Goal: Information Seeking & Learning: Check status

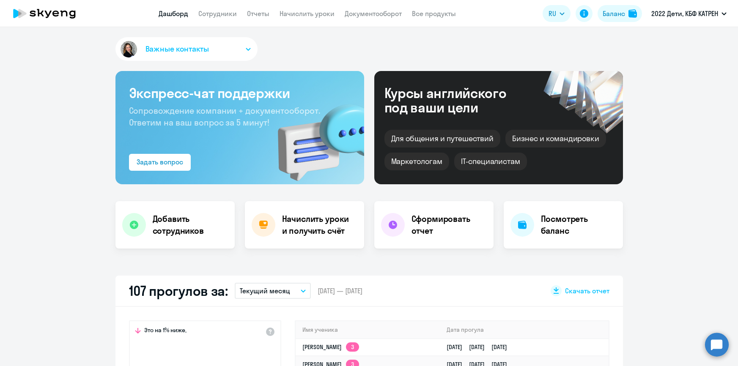
select select "30"
click at [166, 12] on link "Дашборд" at bounding box center [174, 13] width 30 height 8
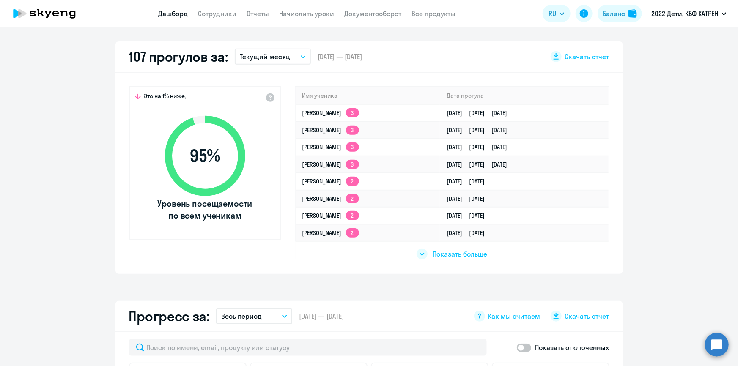
scroll to position [269, 0]
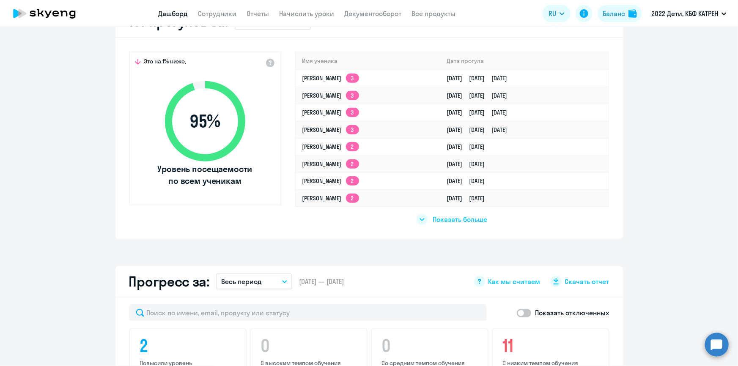
click at [460, 217] on span "Показать больше" at bounding box center [460, 219] width 55 height 9
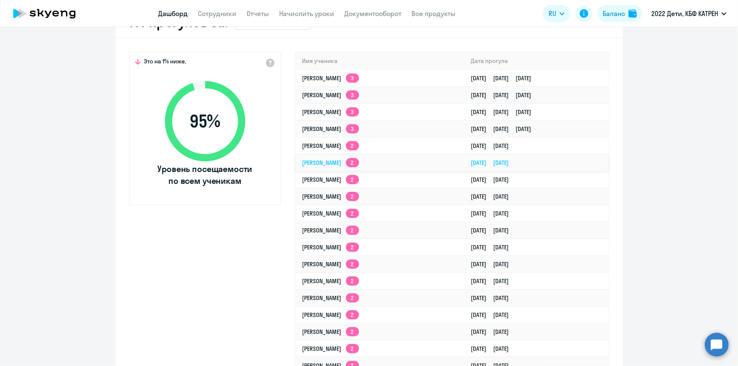
click at [478, 163] on link "[DATE] [DATE]" at bounding box center [493, 163] width 45 height 8
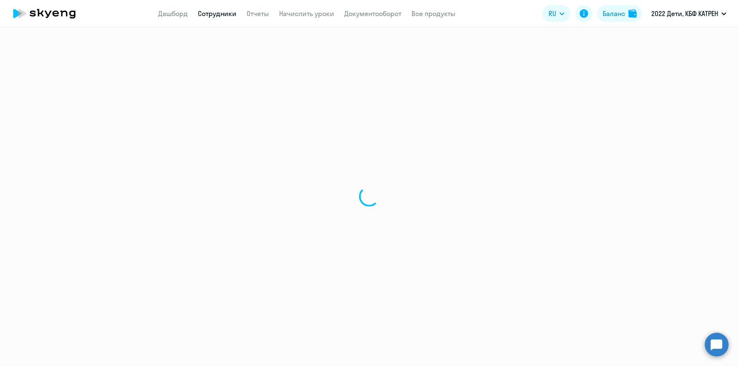
select select "english"
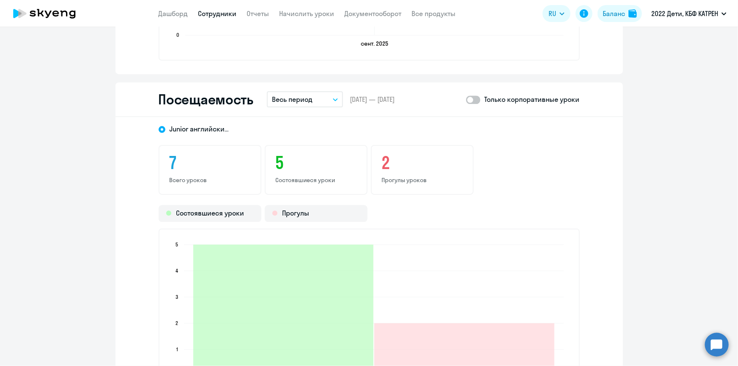
scroll to position [961, 0]
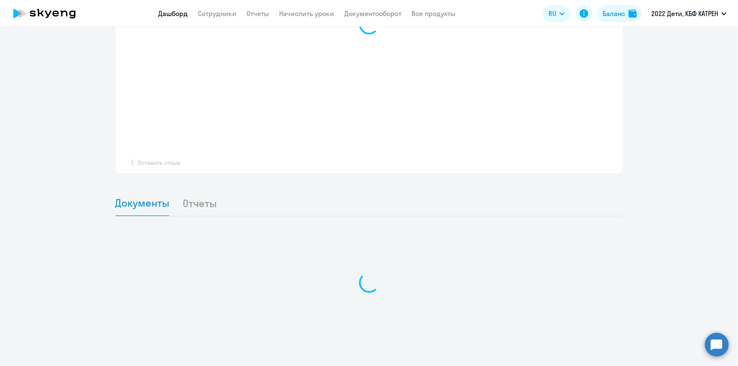
scroll to position [622, 0]
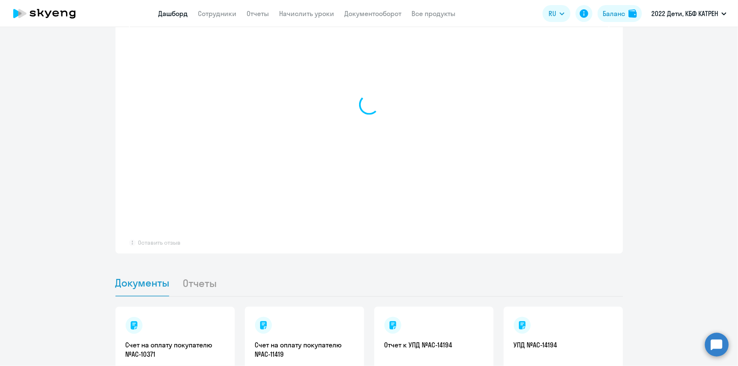
select select "30"
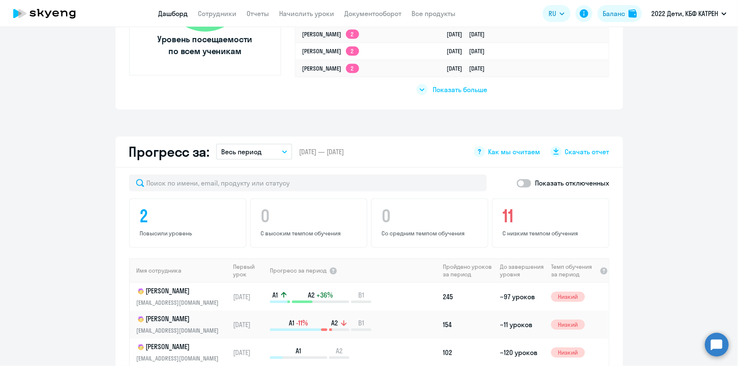
scroll to position [315, 0]
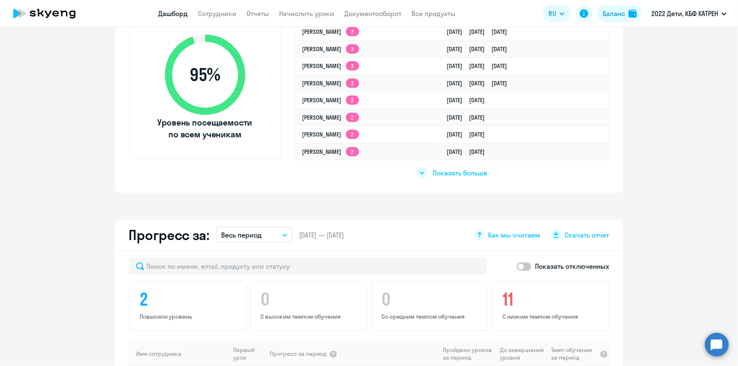
click at [452, 171] on span "Показать больше" at bounding box center [460, 172] width 55 height 9
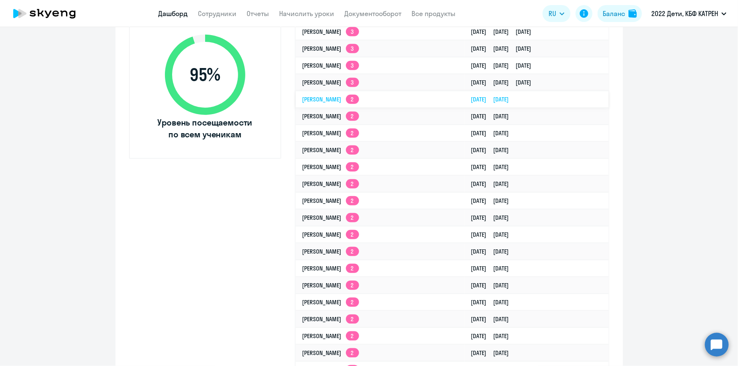
click at [359, 99] on link "[PERSON_NAME] 2" at bounding box center [330, 100] width 57 height 8
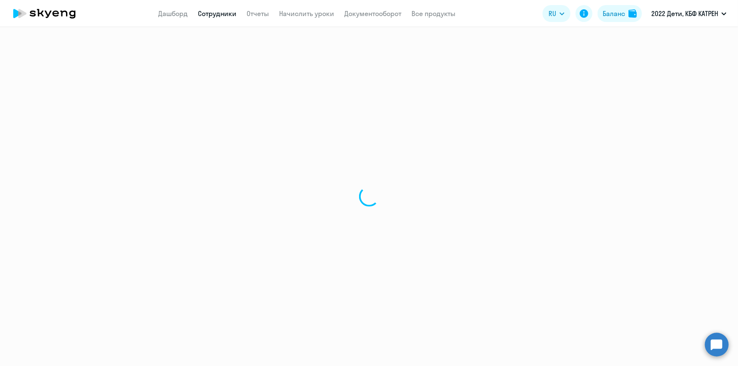
select select "math"
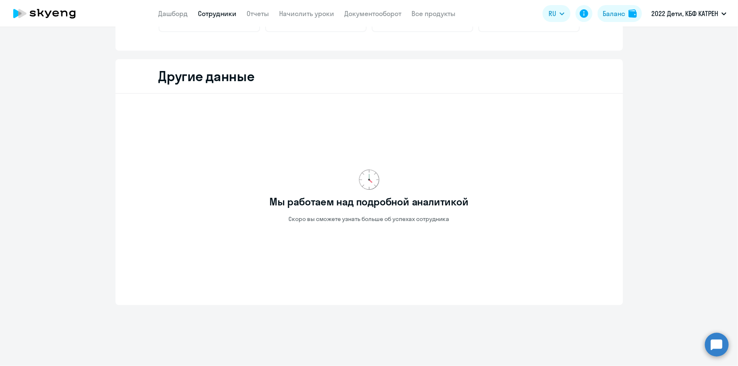
scroll to position [32, 0]
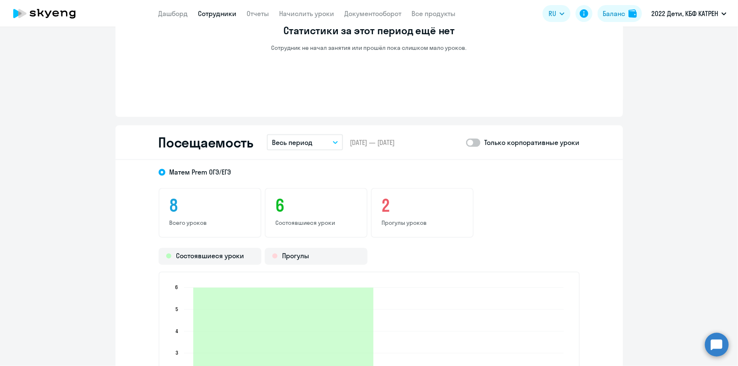
scroll to position [647, 0]
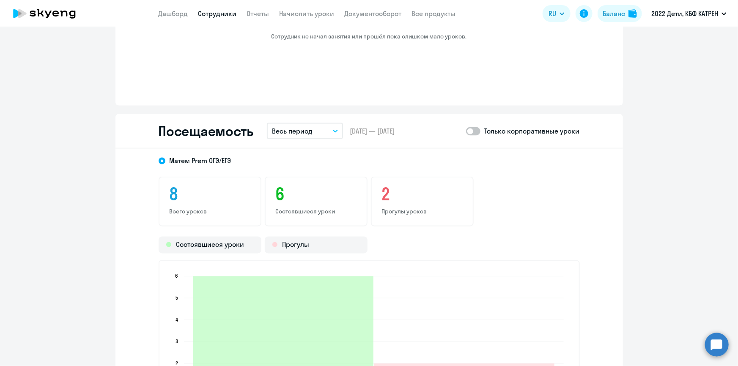
click at [163, 20] on app-header "Дашборд Сотрудники Отчеты Начислить уроки Документооборот Все продукты Дашборд …" at bounding box center [369, 13] width 738 height 27
click at [169, 14] on link "Дашборд" at bounding box center [174, 13] width 30 height 8
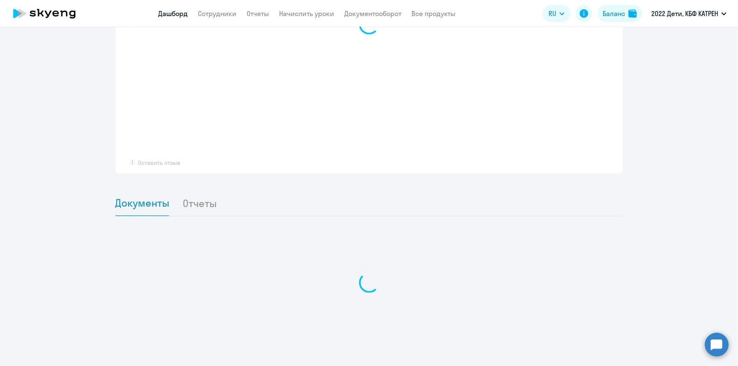
scroll to position [622, 0]
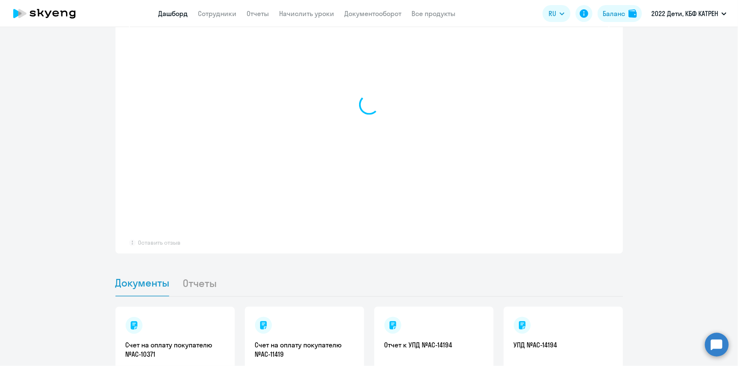
select select "30"
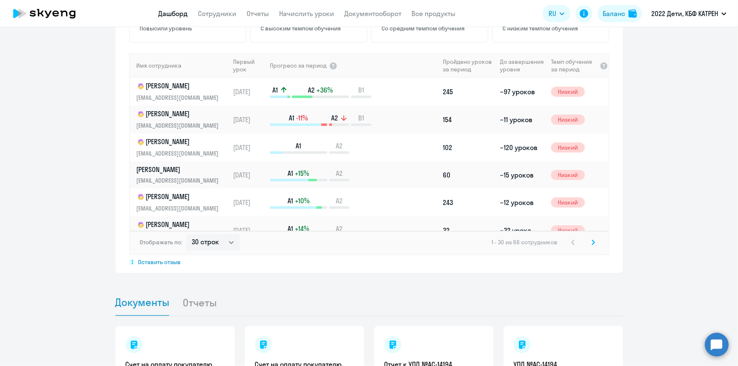
scroll to position [584, 0]
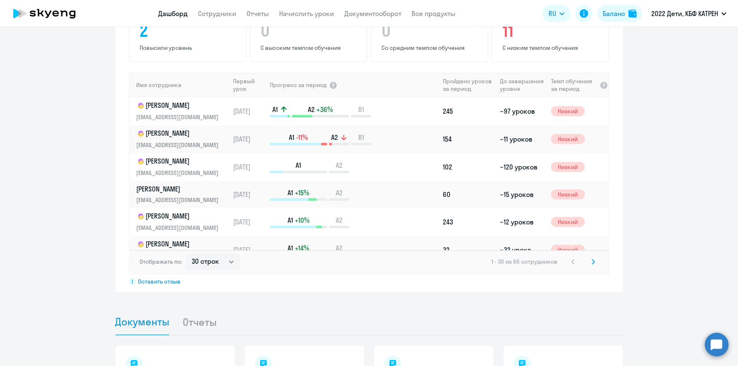
click at [180, 15] on link "Дашборд" at bounding box center [174, 13] width 30 height 8
click at [179, 14] on link "Дашборд" at bounding box center [174, 13] width 30 height 8
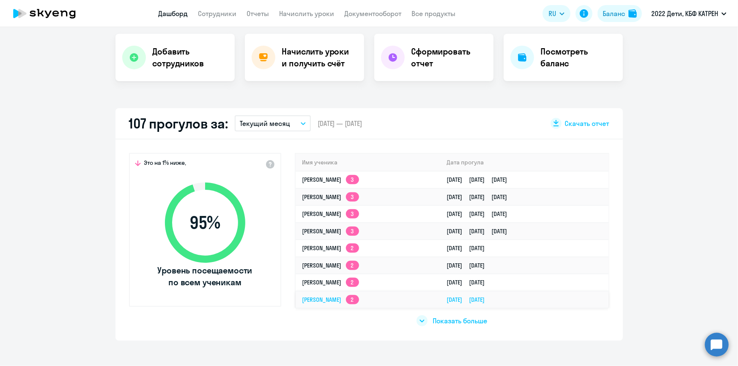
scroll to position [277, 0]
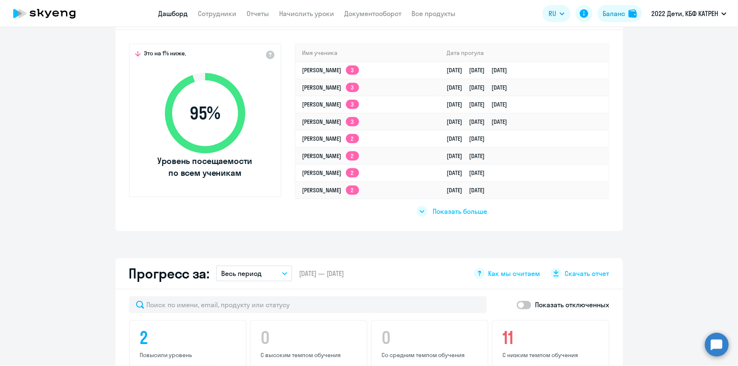
click at [478, 212] on span "Показать больше" at bounding box center [460, 211] width 55 height 9
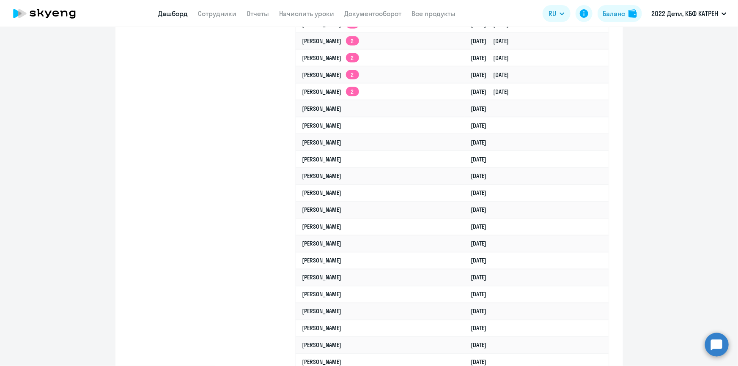
scroll to position [623, 0]
